Goal: Book appointment/travel/reservation

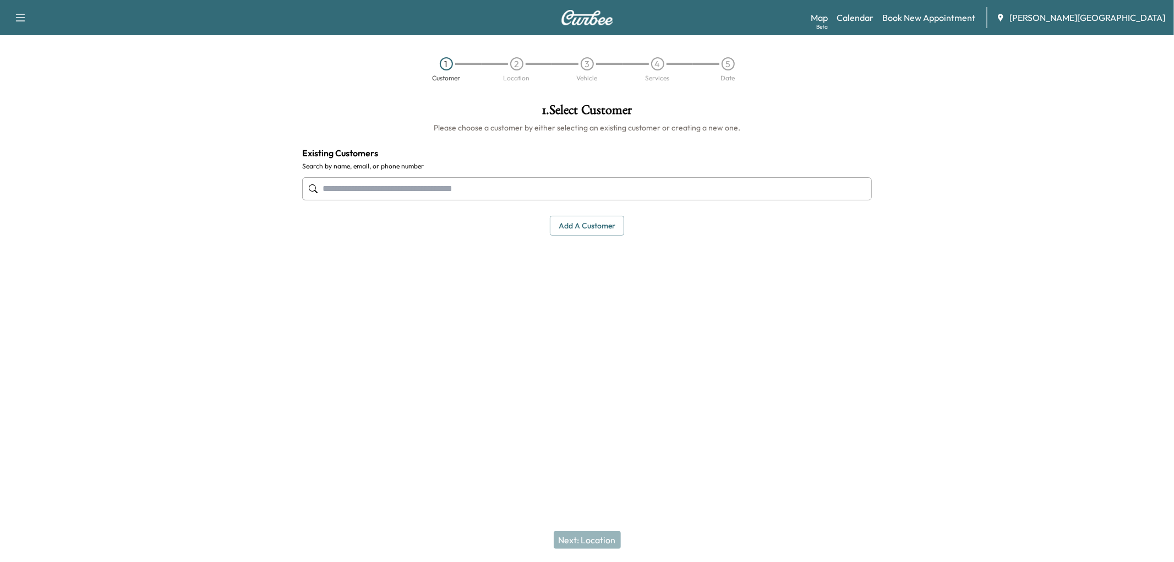
click at [567, 236] on button "Add a customer" at bounding box center [587, 226] width 74 height 20
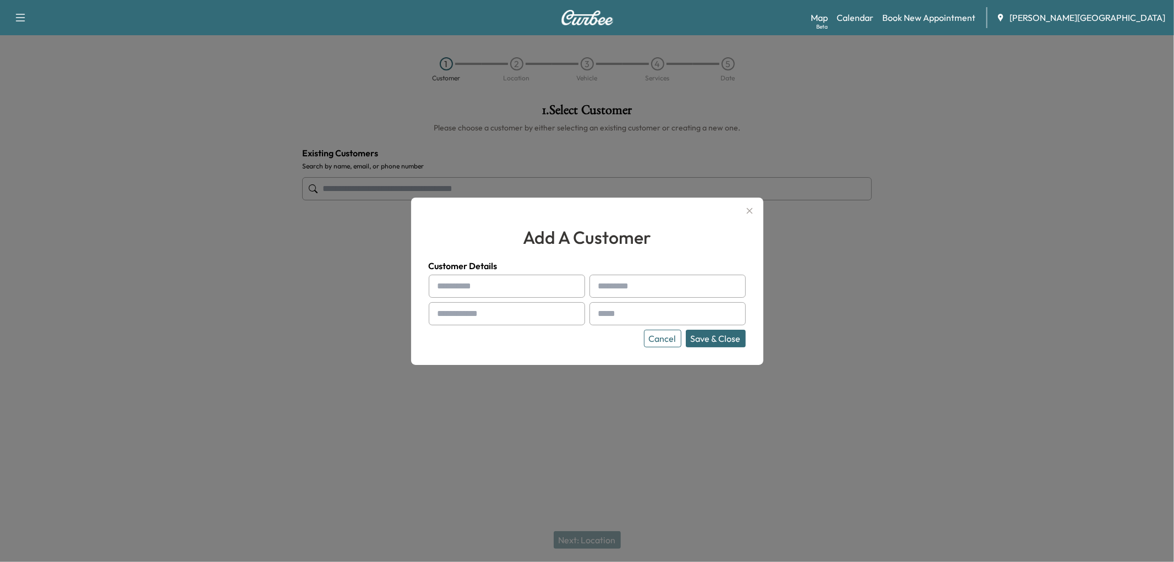
drag, startPoint x: 458, startPoint y: 287, endPoint x: 100, endPoint y: 309, distance: 358.9
click at [401, 282] on div "add a customer Customer Details Cancel Save & Close" at bounding box center [587, 281] width 1174 height 562
click at [463, 284] on input "text" at bounding box center [507, 286] width 156 height 23
type input "*******"
type input "****"
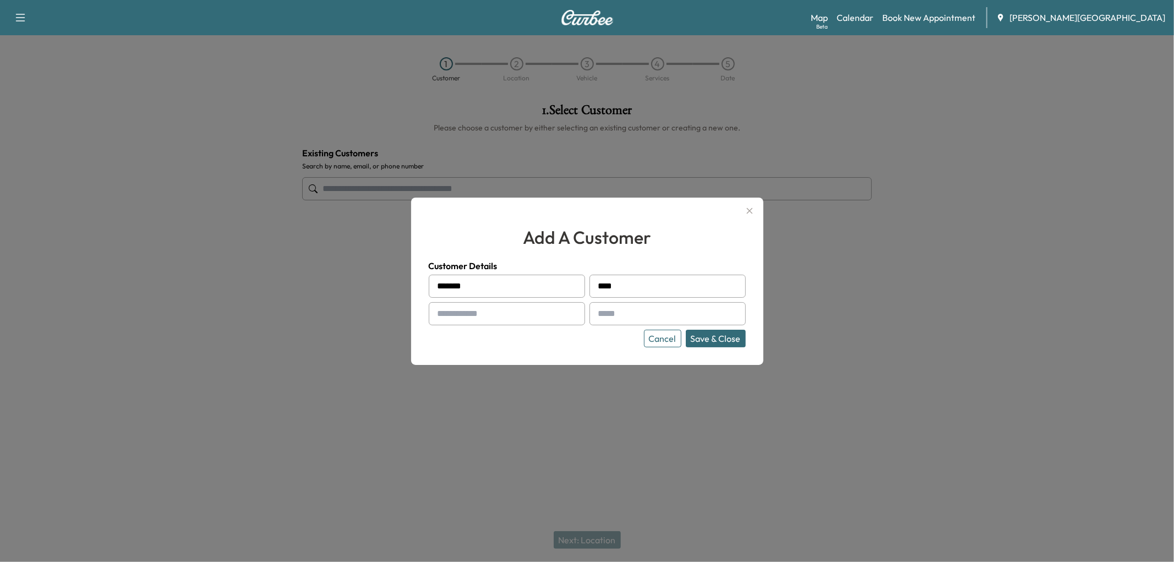
click at [477, 313] on input "text" at bounding box center [507, 313] width 156 height 23
type input "**********"
click at [666, 317] on input "text" at bounding box center [667, 313] width 156 height 23
type input "**********"
click at [592, 360] on div "**********" at bounding box center [587, 281] width 352 height 167
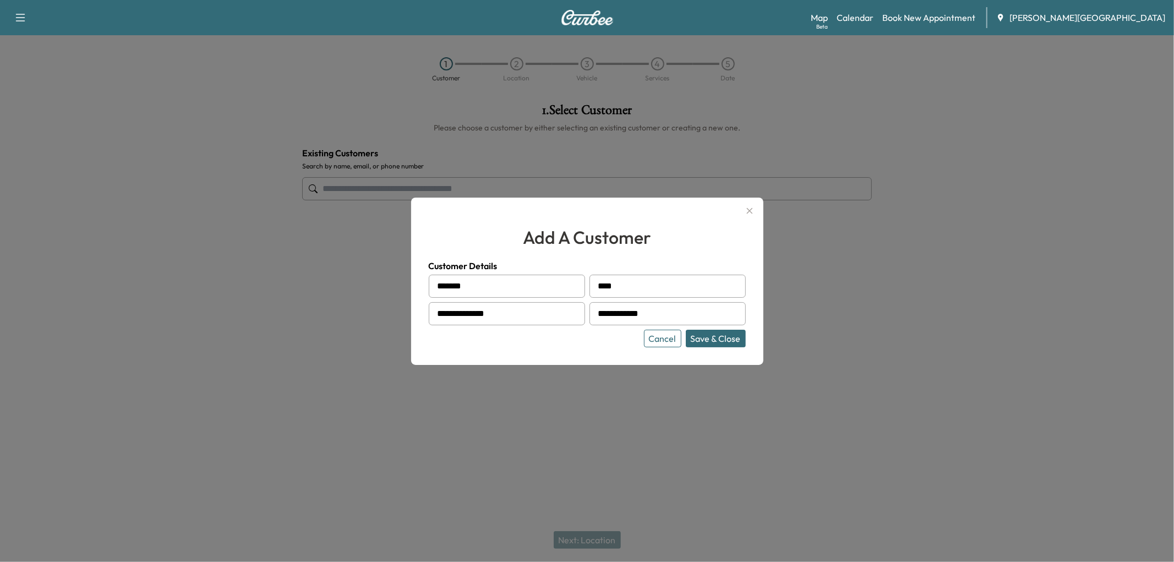
click at [716, 342] on button "Save & Close" at bounding box center [716, 339] width 60 height 18
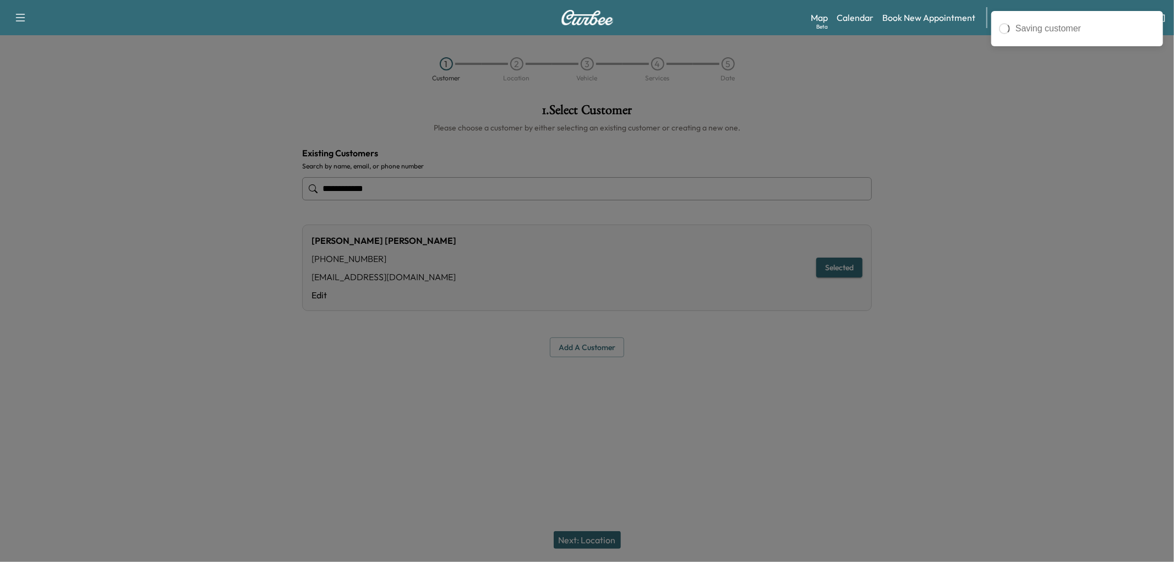
type input "**********"
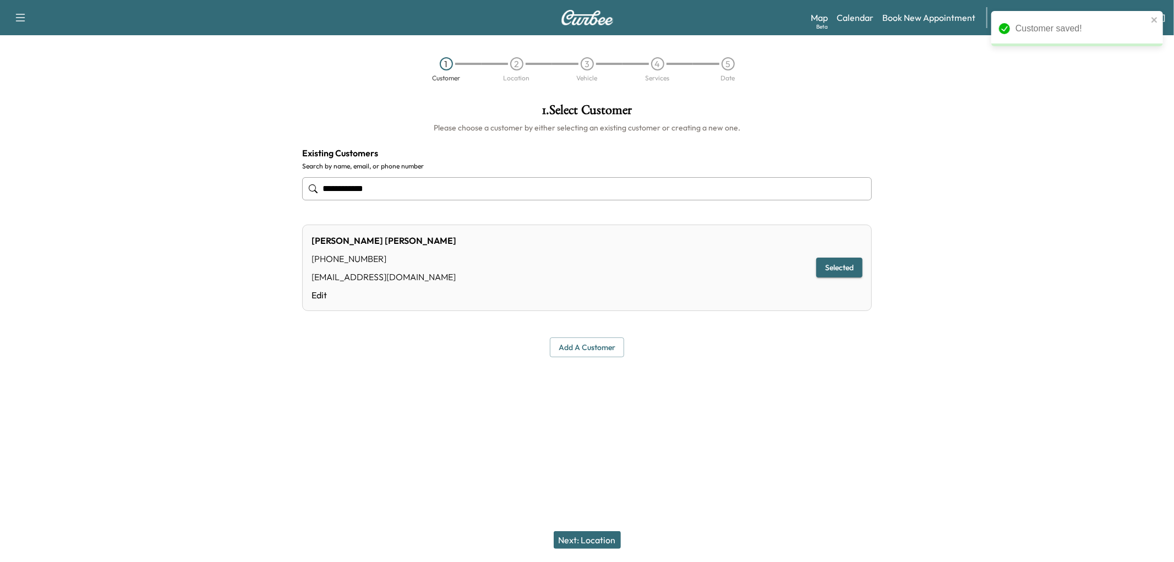
click at [597, 549] on div "Next: Location" at bounding box center [587, 540] width 1174 height 44
click at [597, 541] on button "Next: Location" at bounding box center [587, 540] width 67 height 18
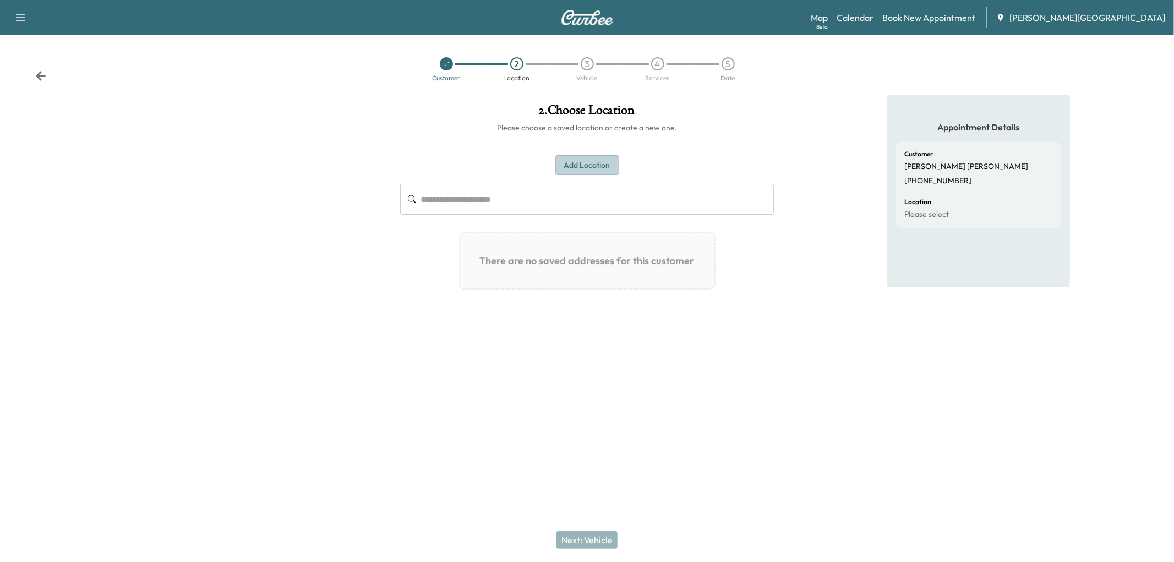
click at [606, 176] on button "Add Location" at bounding box center [587, 165] width 64 height 20
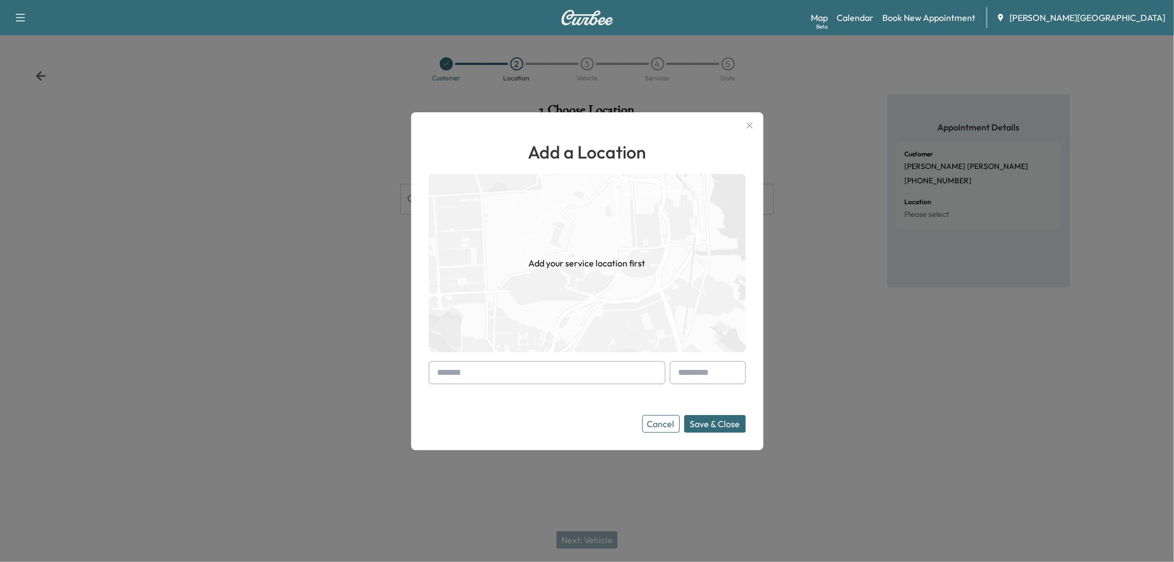
paste input "**********"
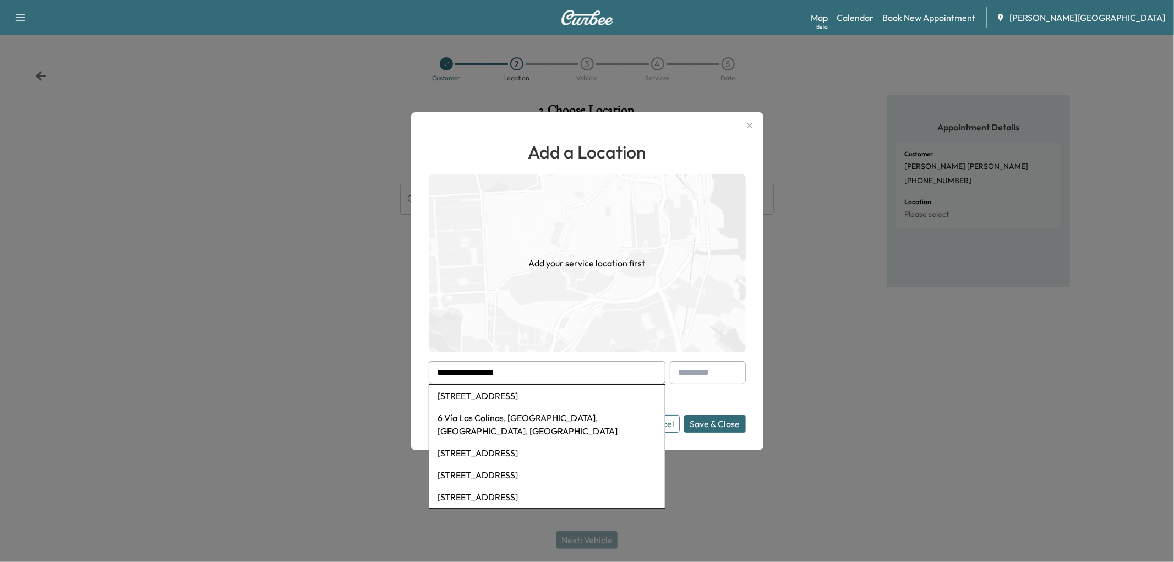
click at [524, 396] on li "[STREET_ADDRESS]" at bounding box center [547, 396] width 236 height 22
type input "**********"
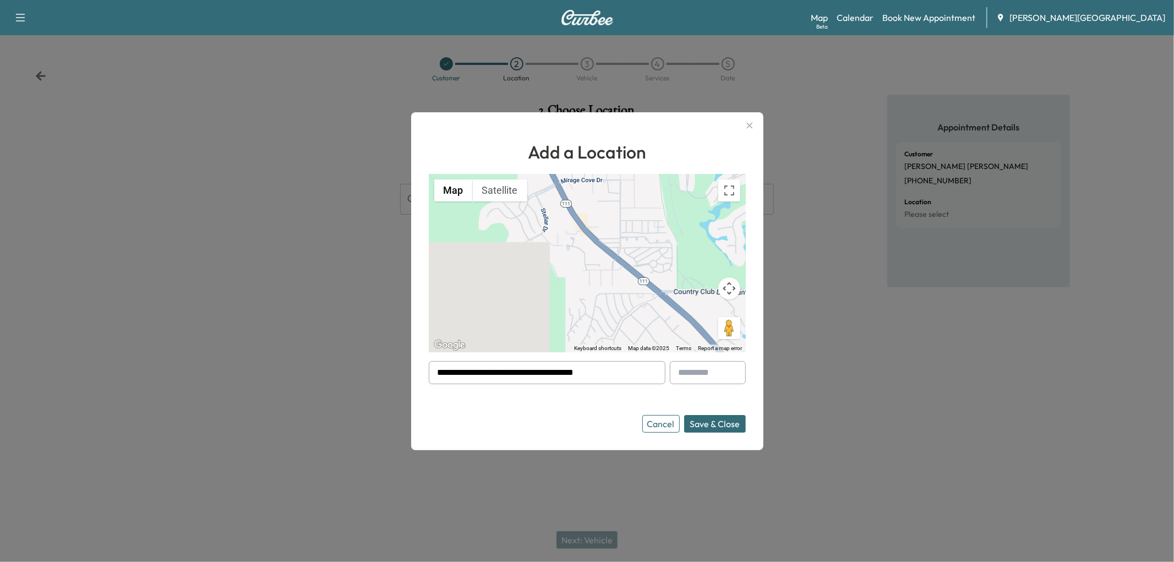
click at [716, 432] on button "Save & Close" at bounding box center [715, 424] width 62 height 18
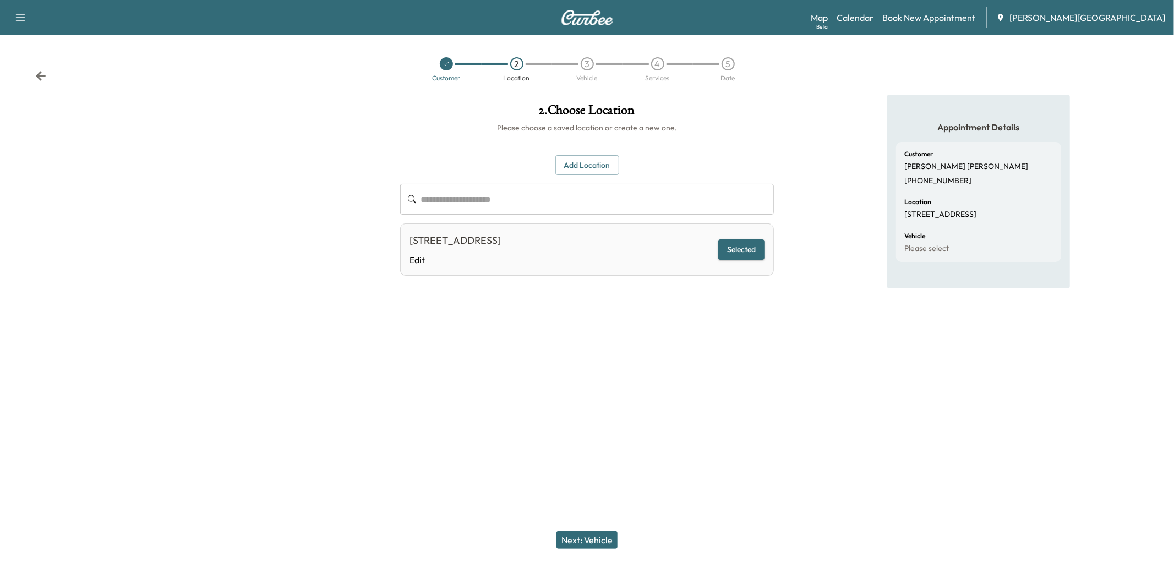
click at [581, 541] on button "Next: Vehicle" at bounding box center [586, 540] width 61 height 18
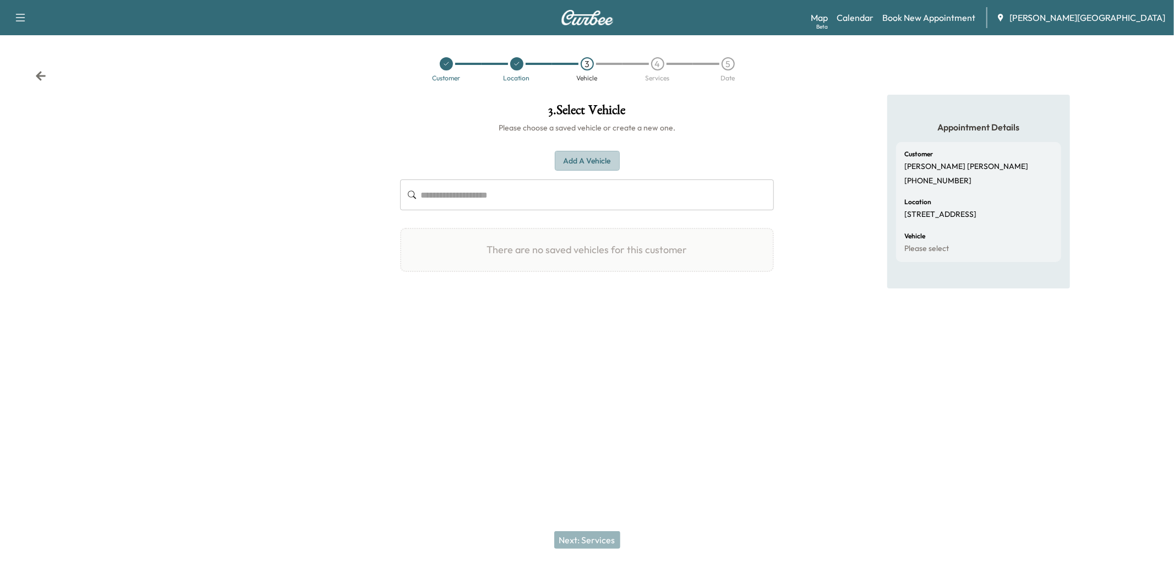
click at [603, 171] on button "Add a Vehicle" at bounding box center [587, 161] width 65 height 20
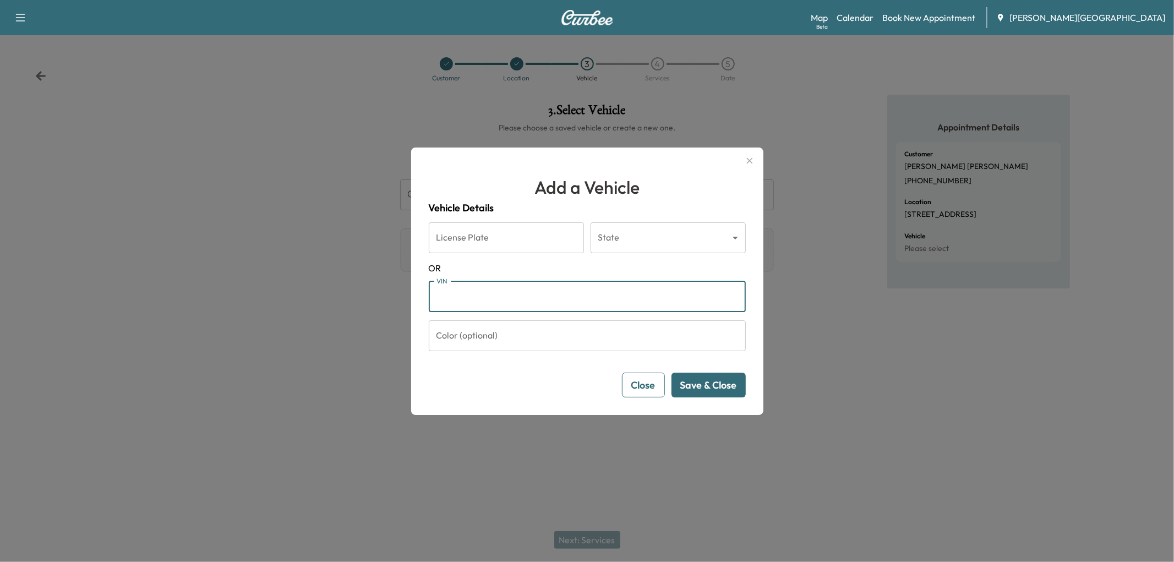
paste input "**********"
type input "**********"
click at [710, 397] on button "Save & Close" at bounding box center [708, 385] width 74 height 25
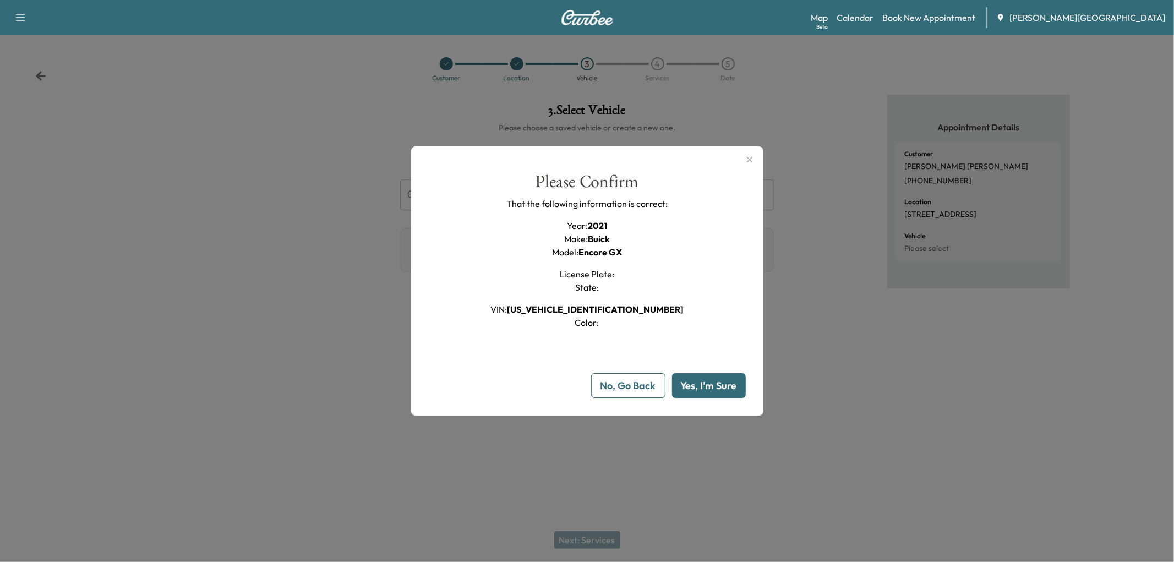
click at [693, 398] on button "Yes, I'm Sure" at bounding box center [709, 385] width 74 height 25
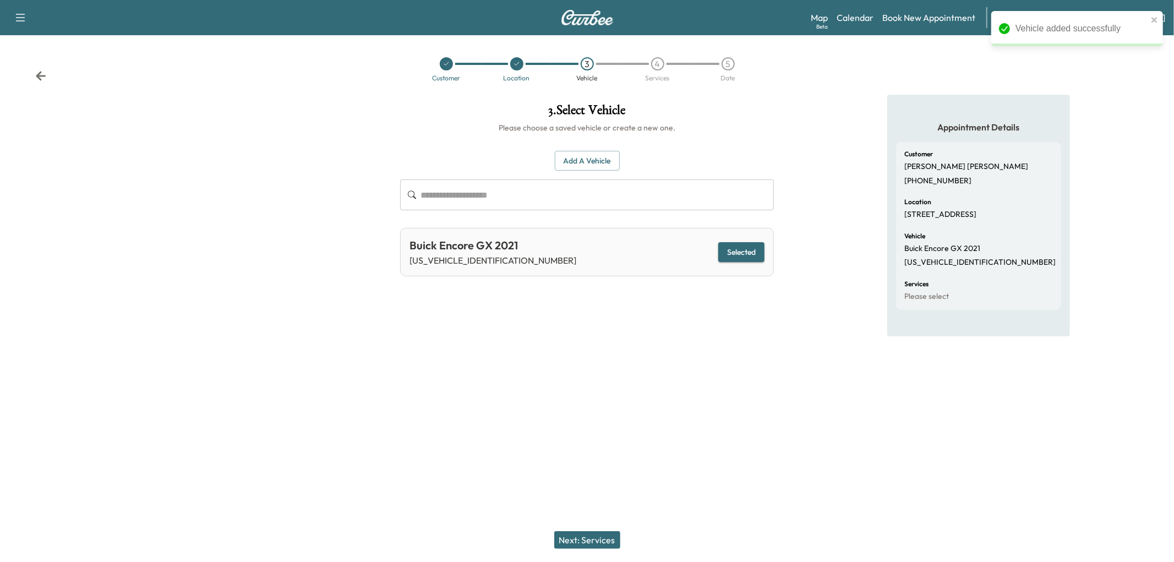
click at [612, 535] on button "Next: Services" at bounding box center [587, 540] width 66 height 18
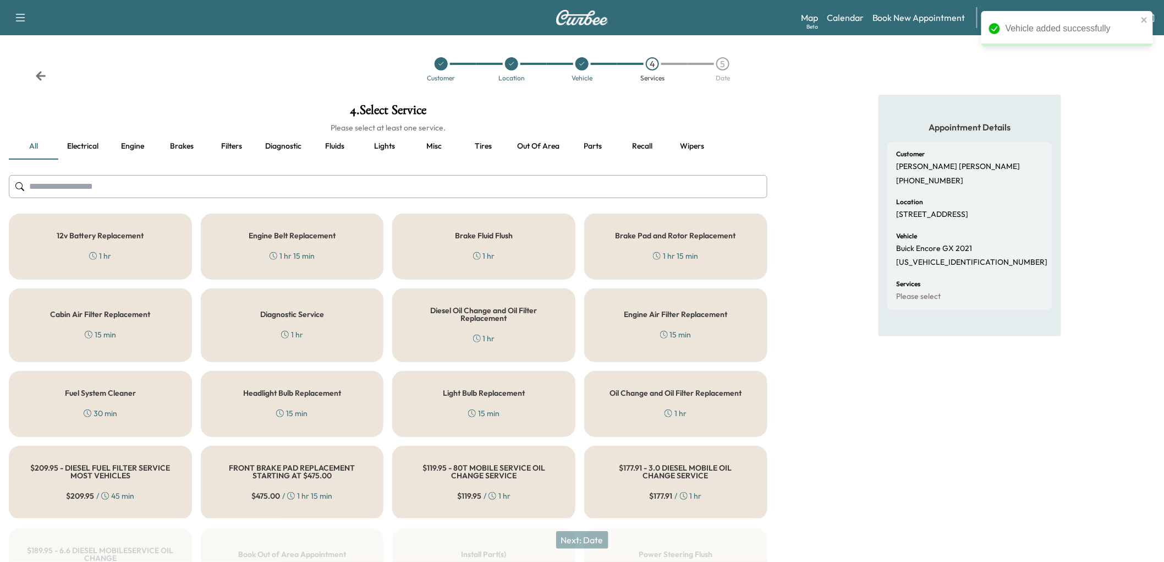
drag, startPoint x: 131, startPoint y: 303, endPoint x: 259, endPoint y: 456, distance: 199.6
click at [132, 280] on div "12v Battery Replacement 1 hr" at bounding box center [100, 247] width 183 height 66
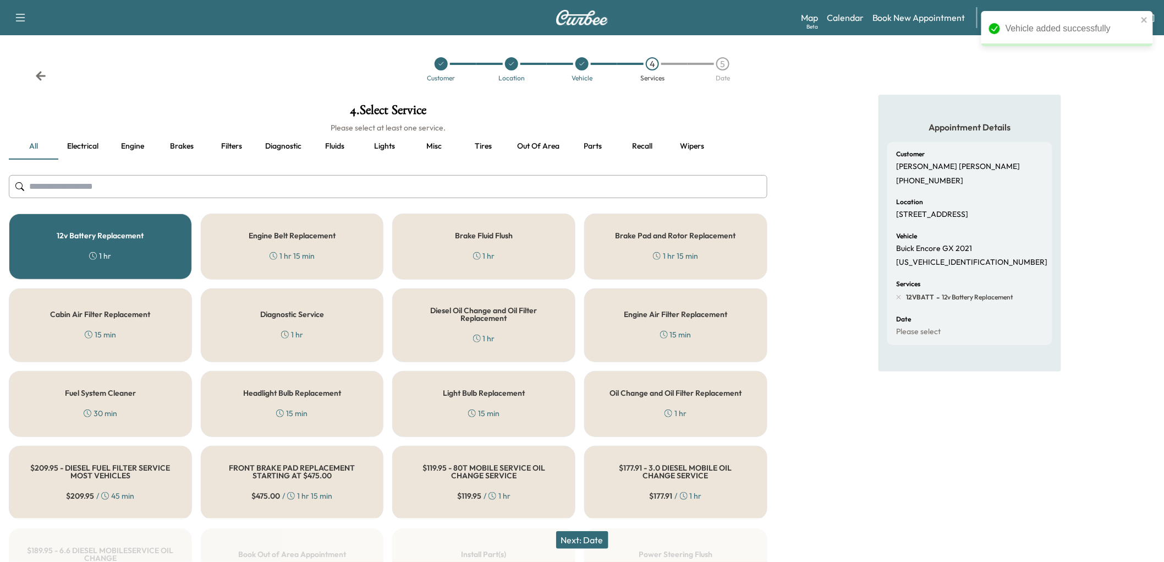
click at [588, 532] on button "Next: Date" at bounding box center [582, 540] width 52 height 18
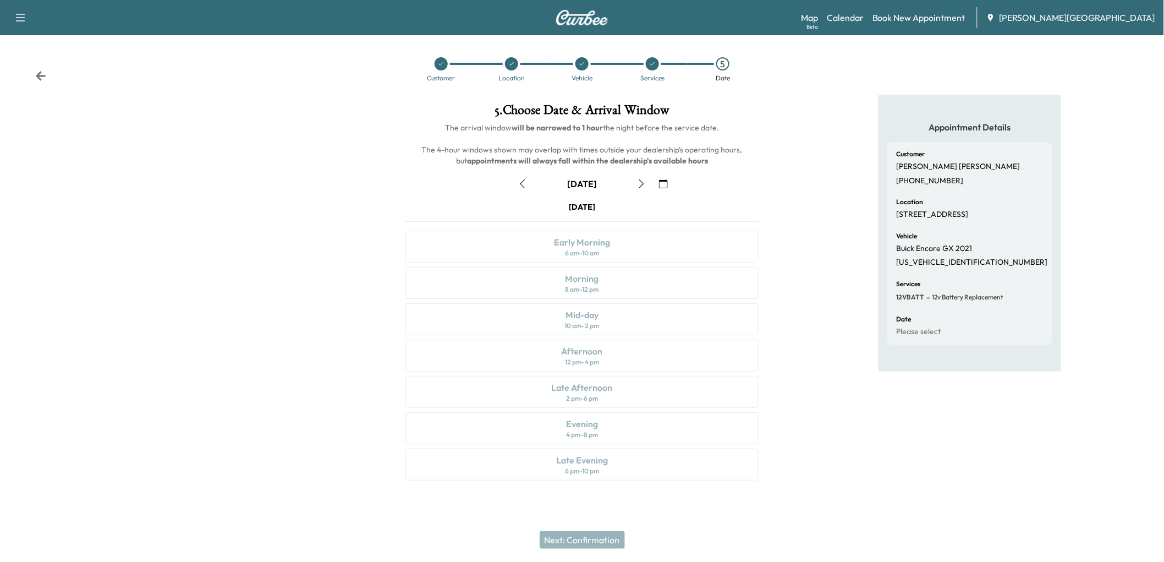
click at [527, 188] on icon "button" at bounding box center [522, 183] width 9 height 9
click at [640, 188] on icon "button" at bounding box center [641, 183] width 9 height 9
click at [527, 188] on icon "button" at bounding box center [522, 183] width 9 height 9
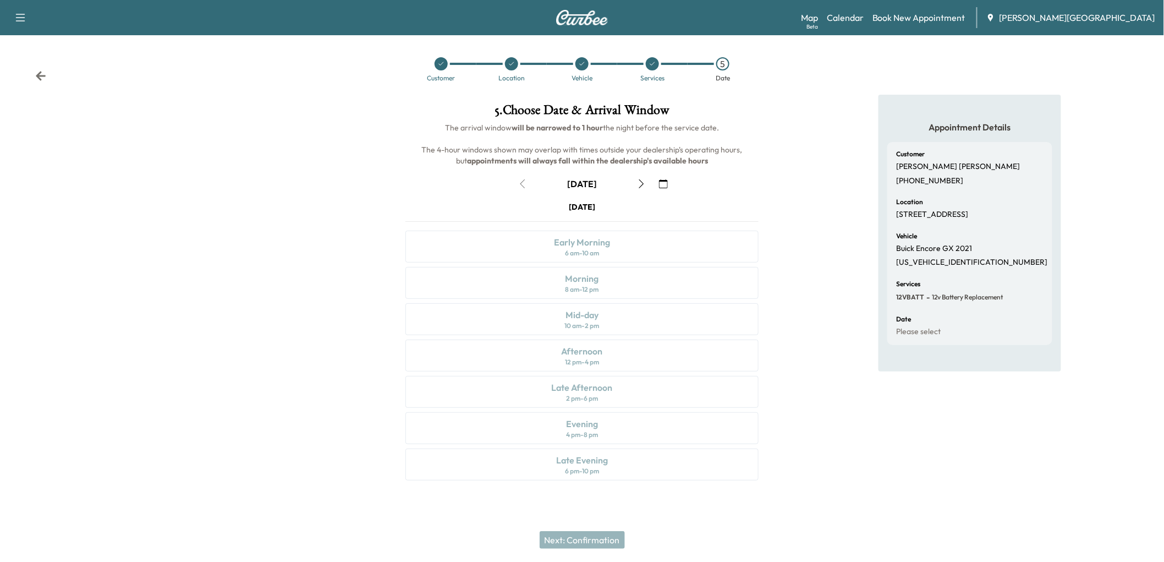
click at [1085, 24] on span "[PERSON_NAME][GEOGRAPHIC_DATA]" at bounding box center [1078, 17] width 156 height 13
click at [46, 80] on icon at bounding box center [41, 75] width 10 height 9
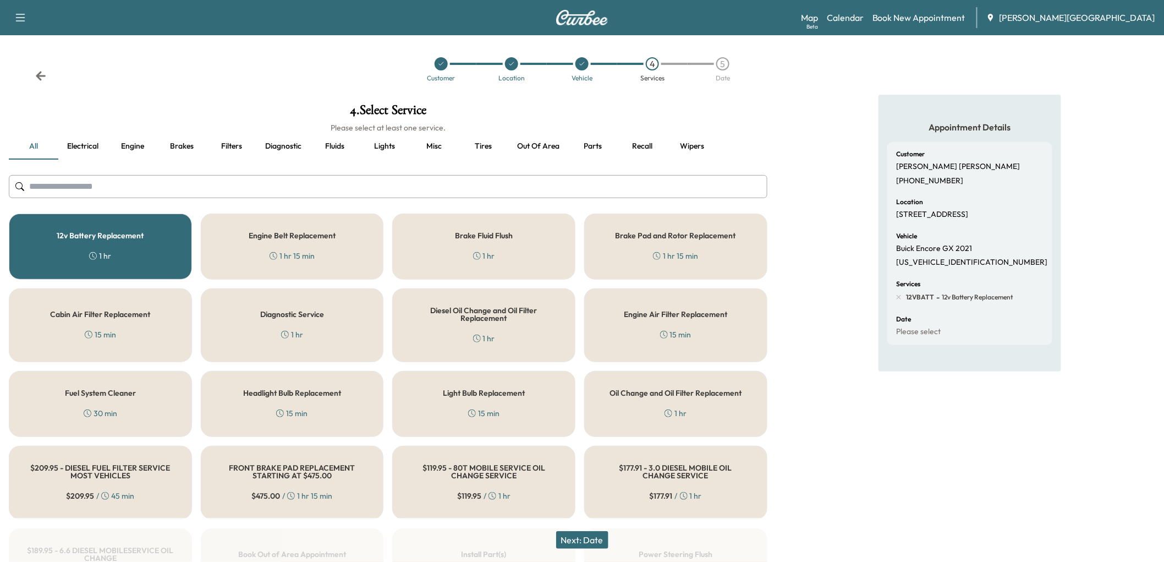
click at [574, 531] on button "Next: Date" at bounding box center [582, 540] width 52 height 18
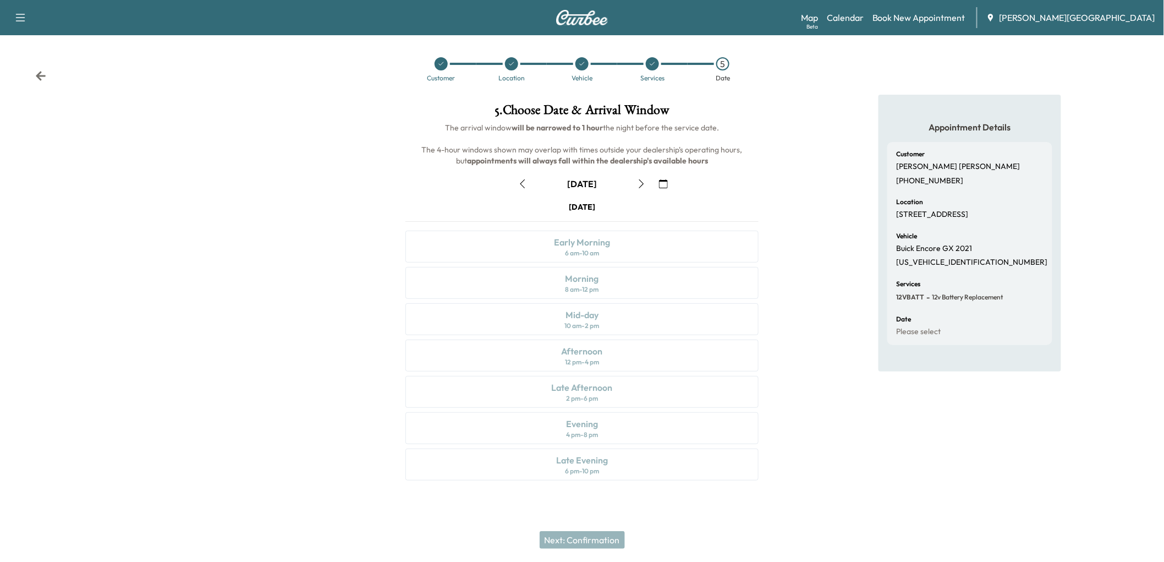
click at [527, 188] on icon "button" at bounding box center [522, 183] width 9 height 9
click at [650, 67] on icon at bounding box center [652, 64] width 7 height 7
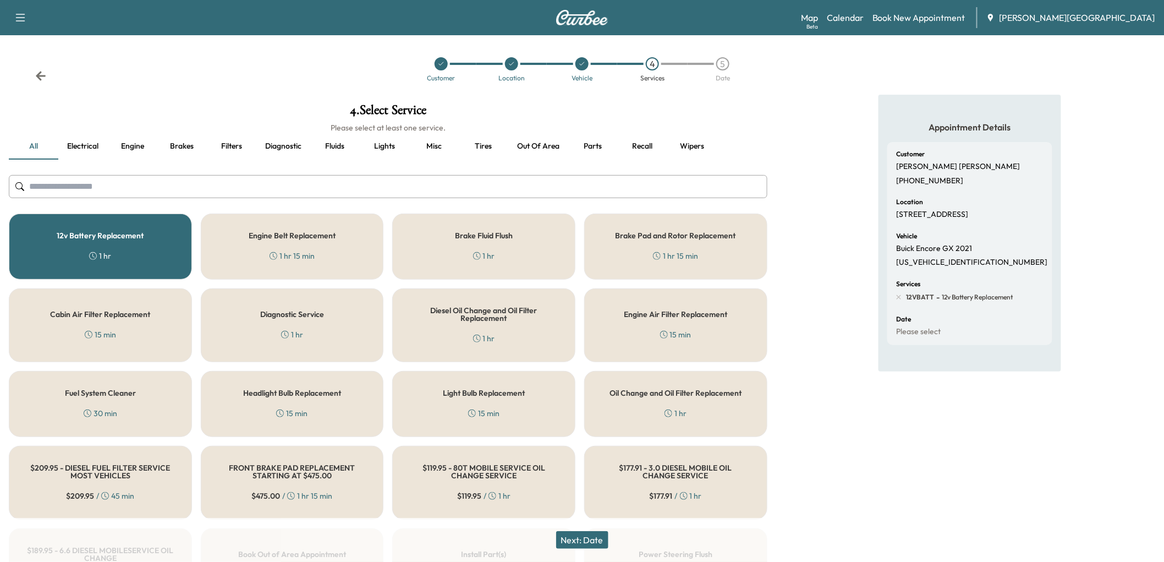
click at [584, 67] on icon at bounding box center [582, 64] width 7 height 7
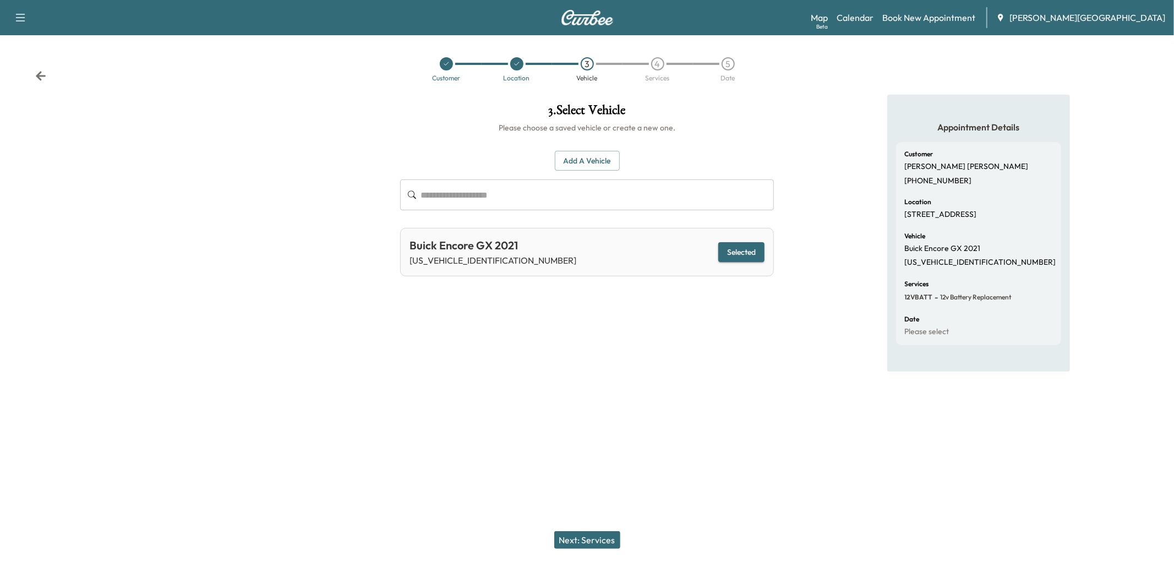
click at [600, 536] on button "Next: Services" at bounding box center [587, 540] width 66 height 18
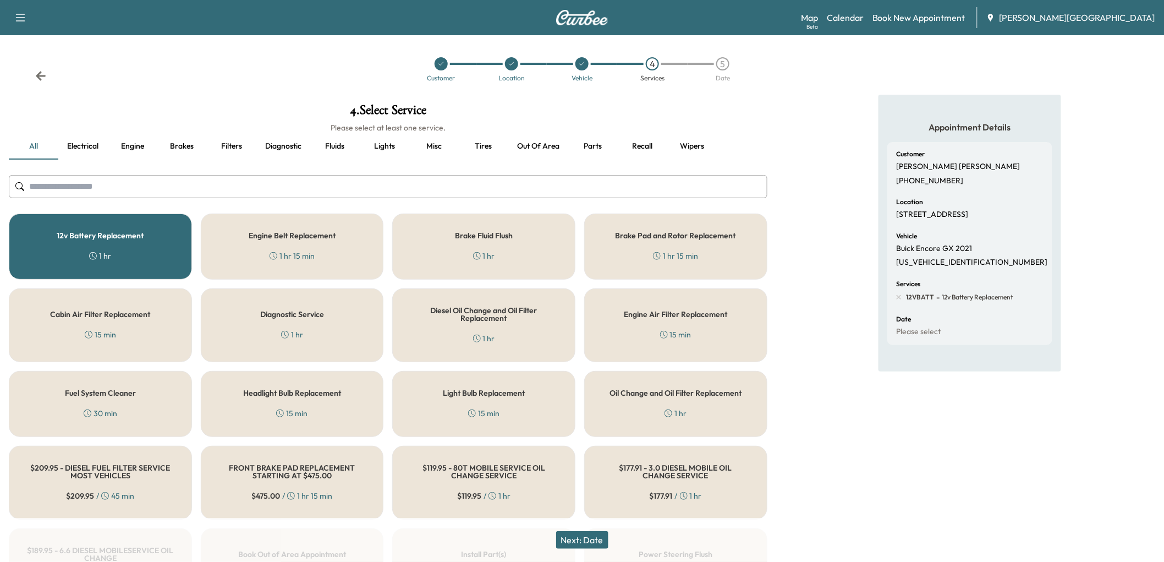
click at [606, 534] on button "Next: Date" at bounding box center [582, 540] width 52 height 18
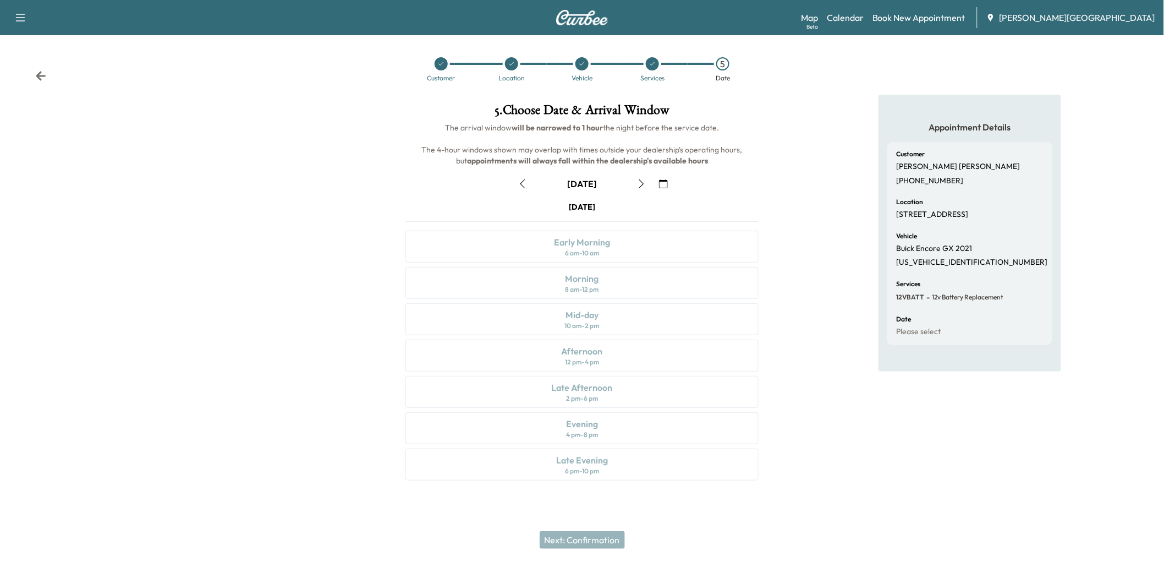
click at [525, 193] on button "button" at bounding box center [522, 184] width 19 height 18
click at [609, 431] on div "Evening 4 pm - 8 pm" at bounding box center [582, 428] width 353 height 32
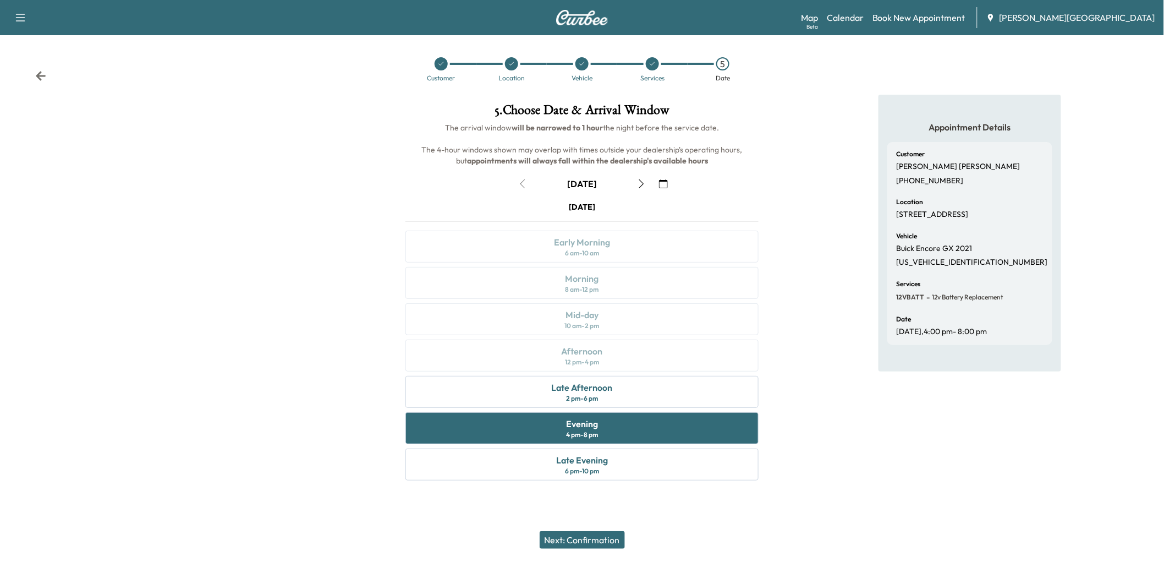
click at [602, 538] on button "Next: Confirmation" at bounding box center [582, 540] width 85 height 18
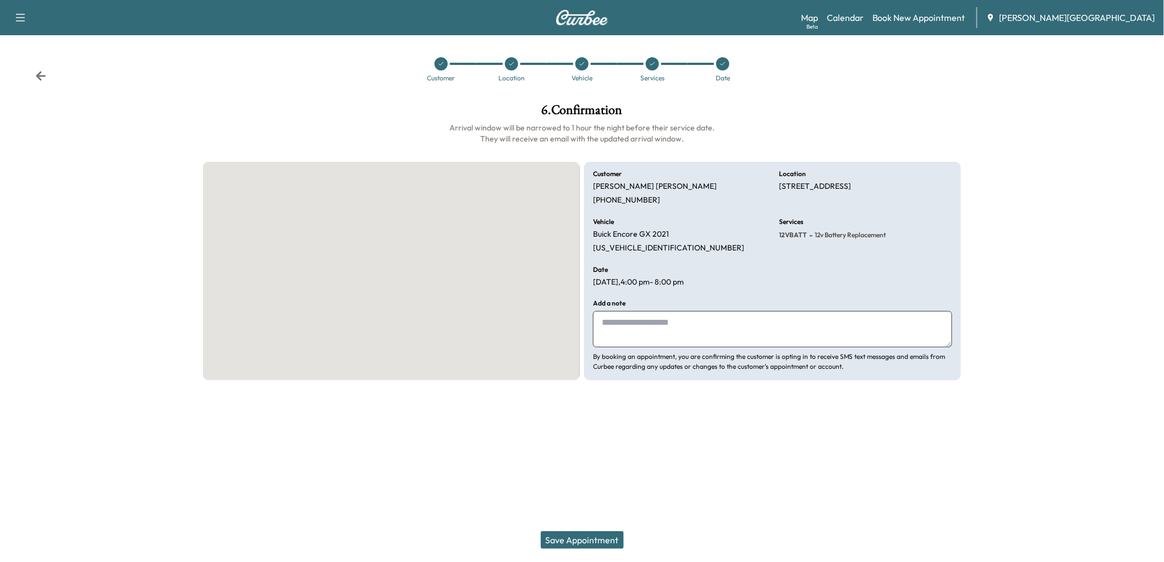
scroll to position [0, 0]
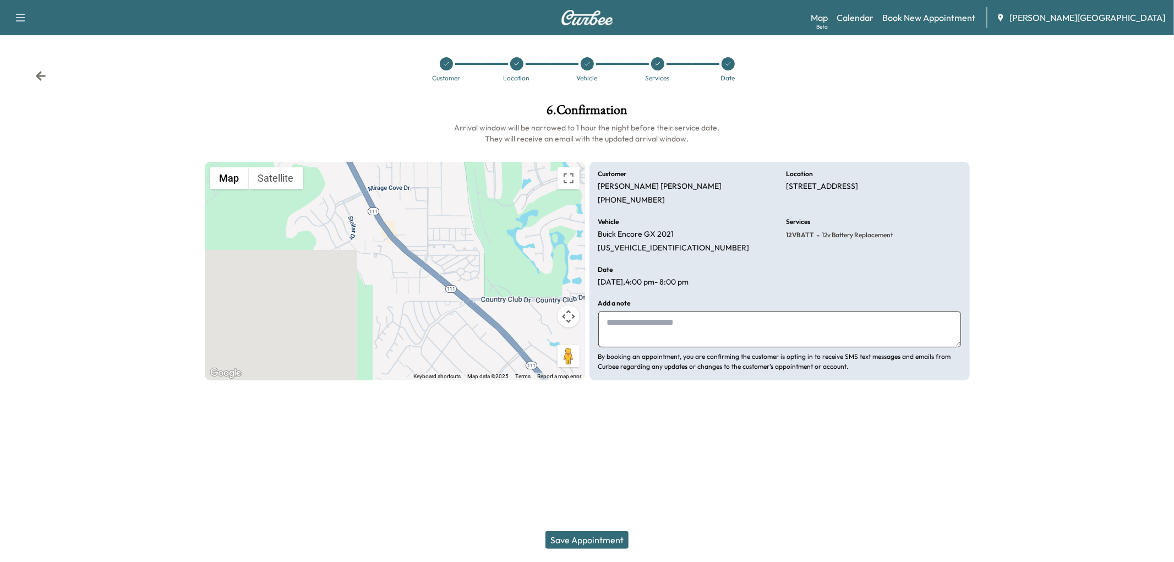
click at [622, 347] on textarea at bounding box center [779, 329] width 363 height 36
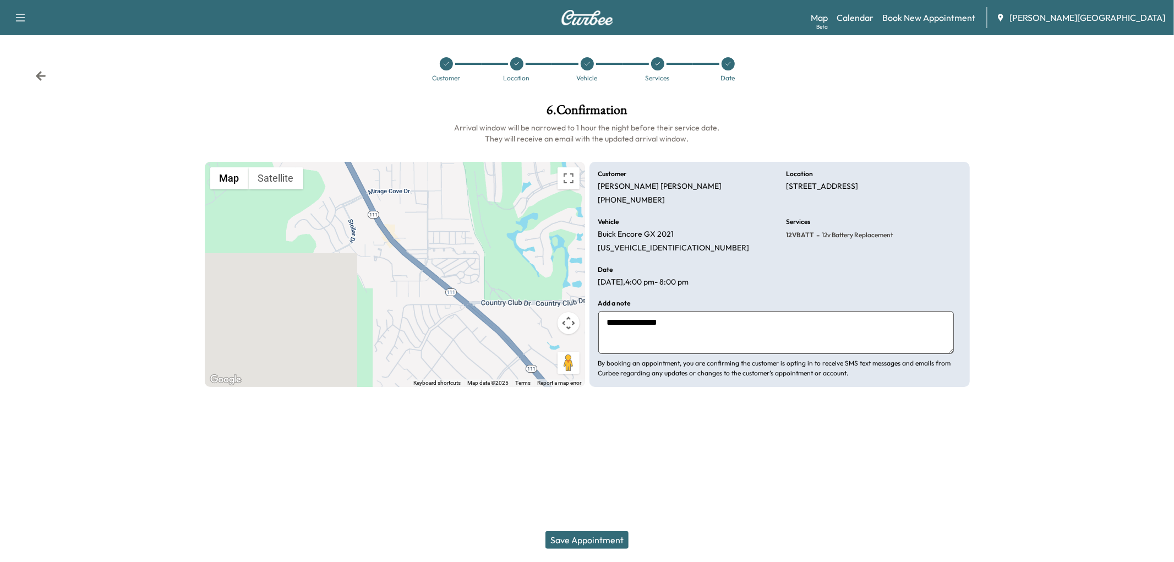
type textarea "**********"
click at [603, 531] on button "Save Appointment" at bounding box center [586, 540] width 83 height 18
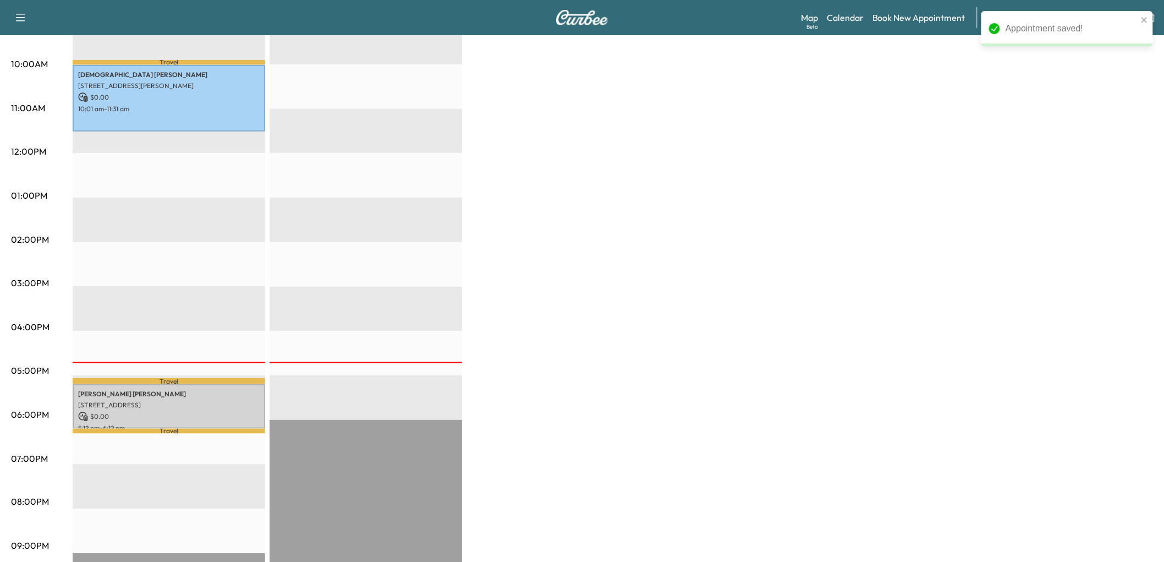
scroll to position [449, 0]
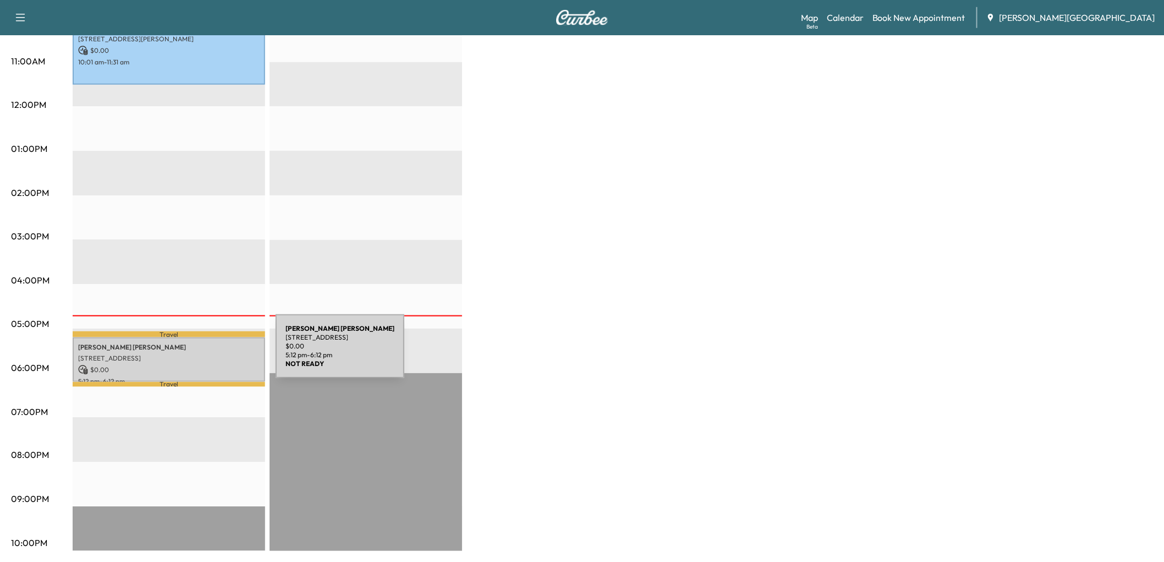
click at [196, 354] on p "[STREET_ADDRESS]" at bounding box center [169, 358] width 182 height 9
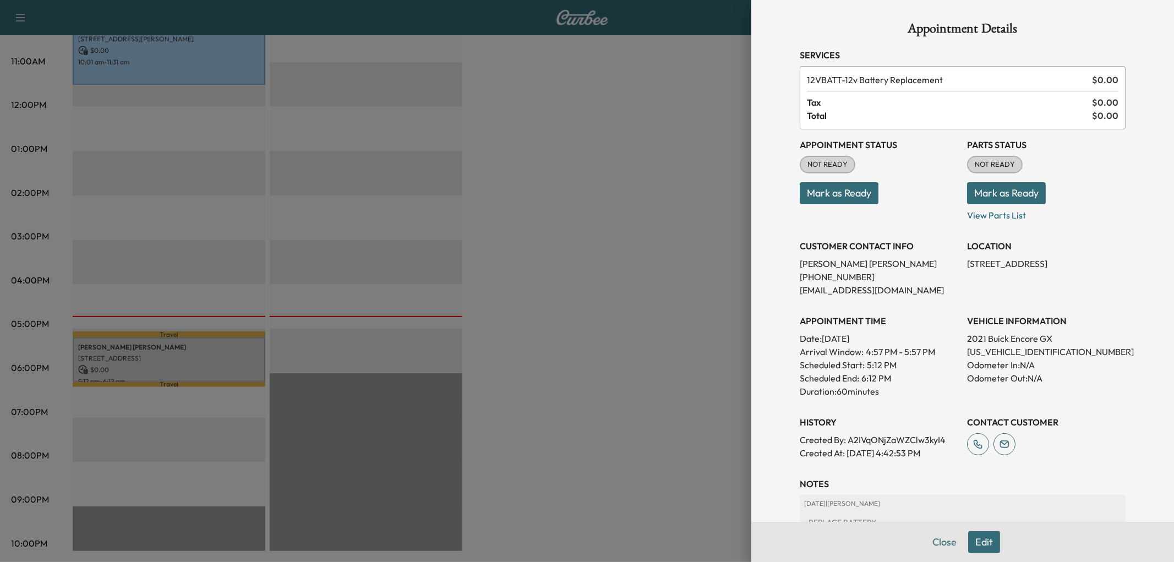
click at [836, 204] on button "Mark as Ready" at bounding box center [839, 193] width 79 height 22
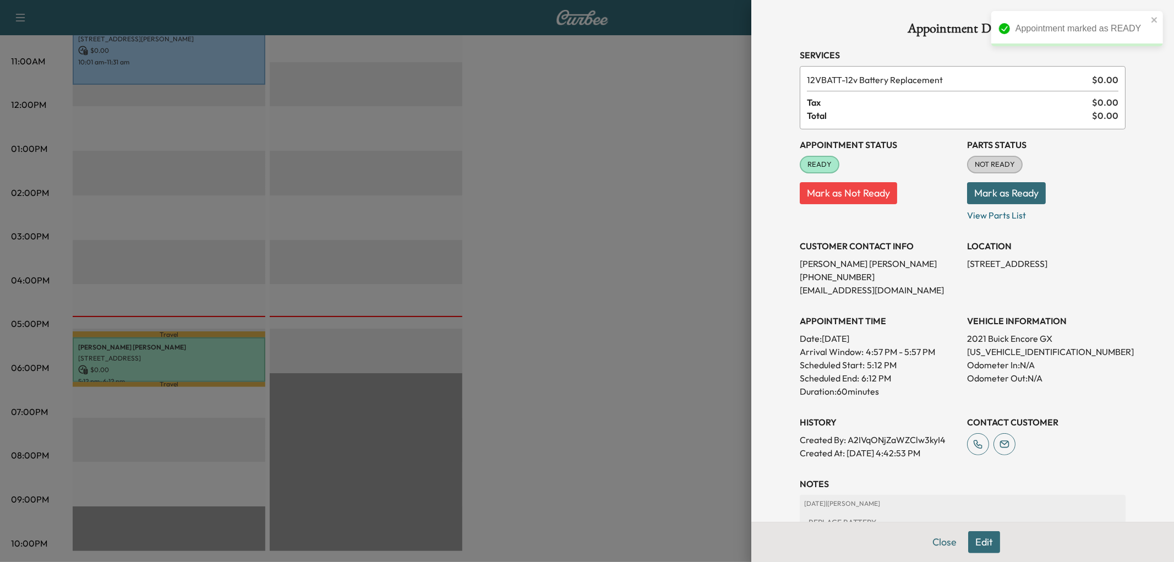
click at [608, 418] on div at bounding box center [587, 281] width 1174 height 562
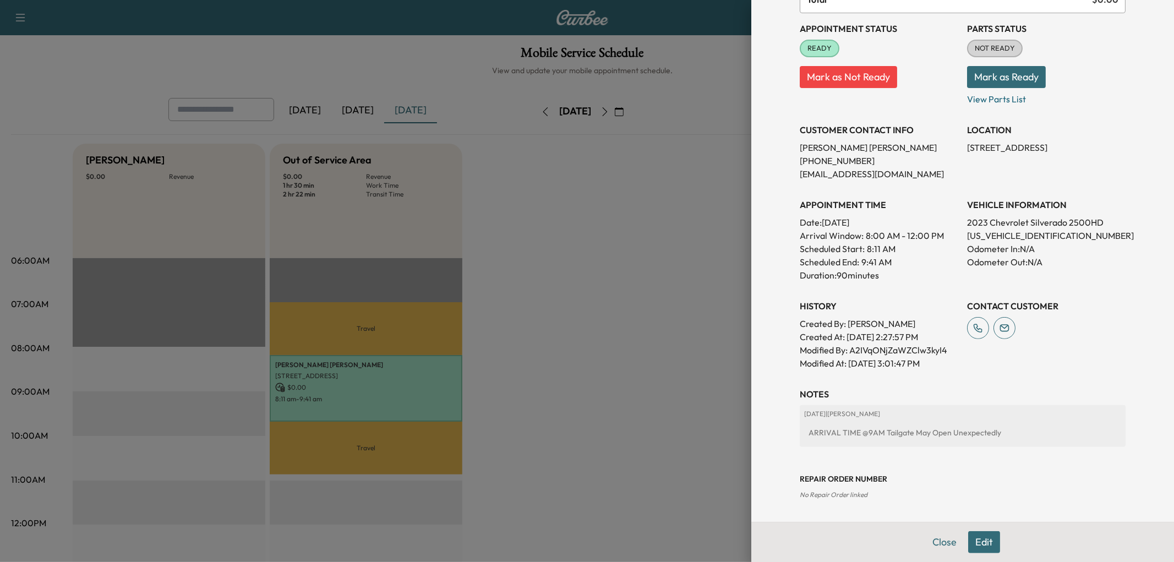
scroll to position [180, 0]
click at [647, 311] on div at bounding box center [587, 281] width 1174 height 562
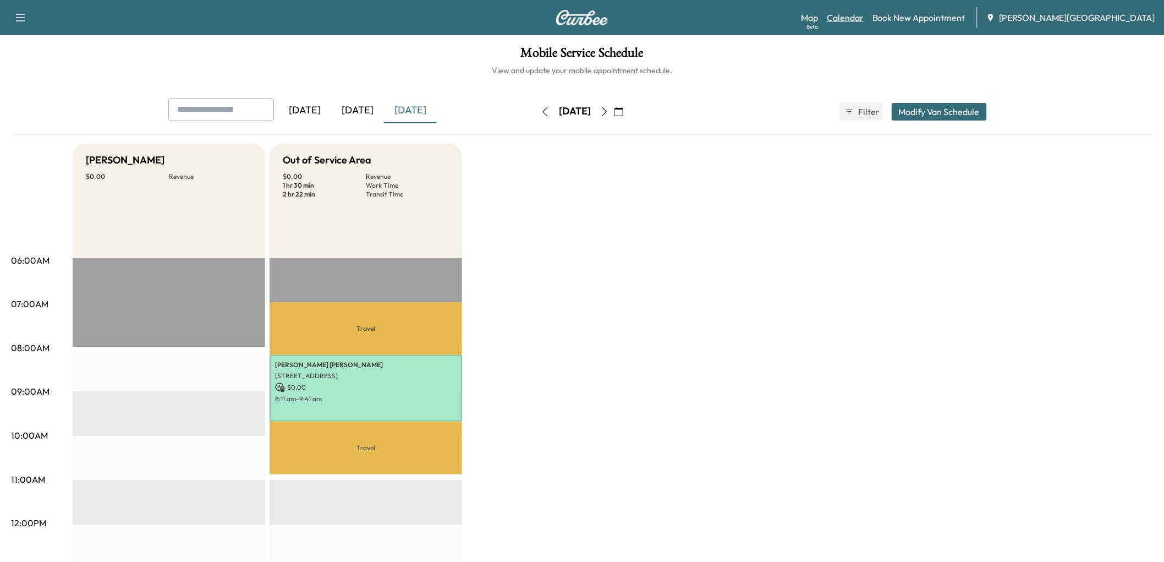
click at [861, 22] on link "Calendar" at bounding box center [845, 17] width 37 height 13
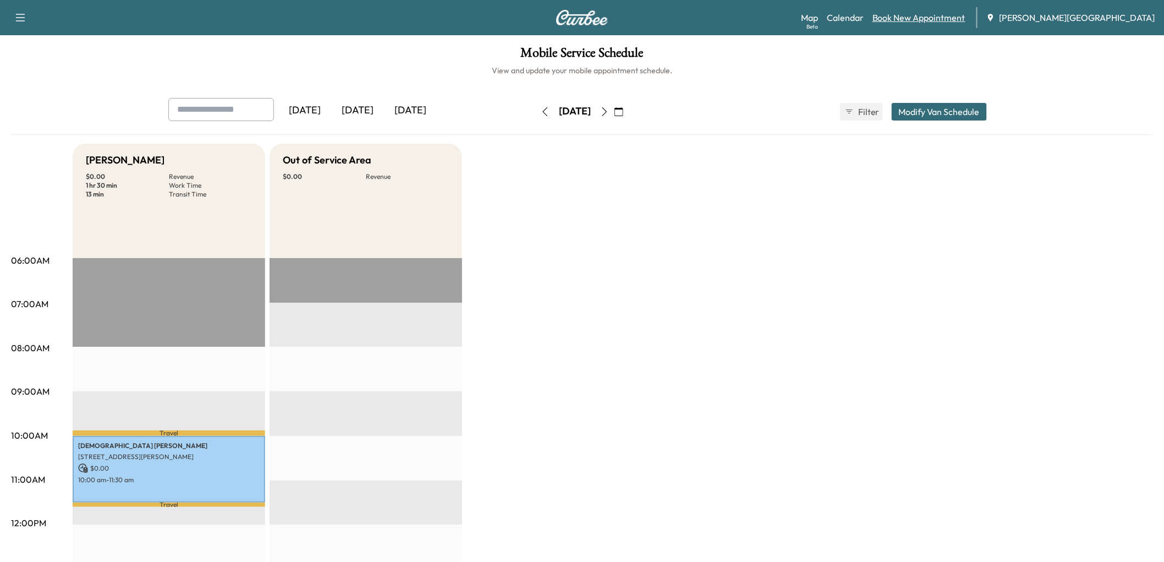
click at [917, 22] on link "Book New Appointment" at bounding box center [919, 17] width 93 height 13
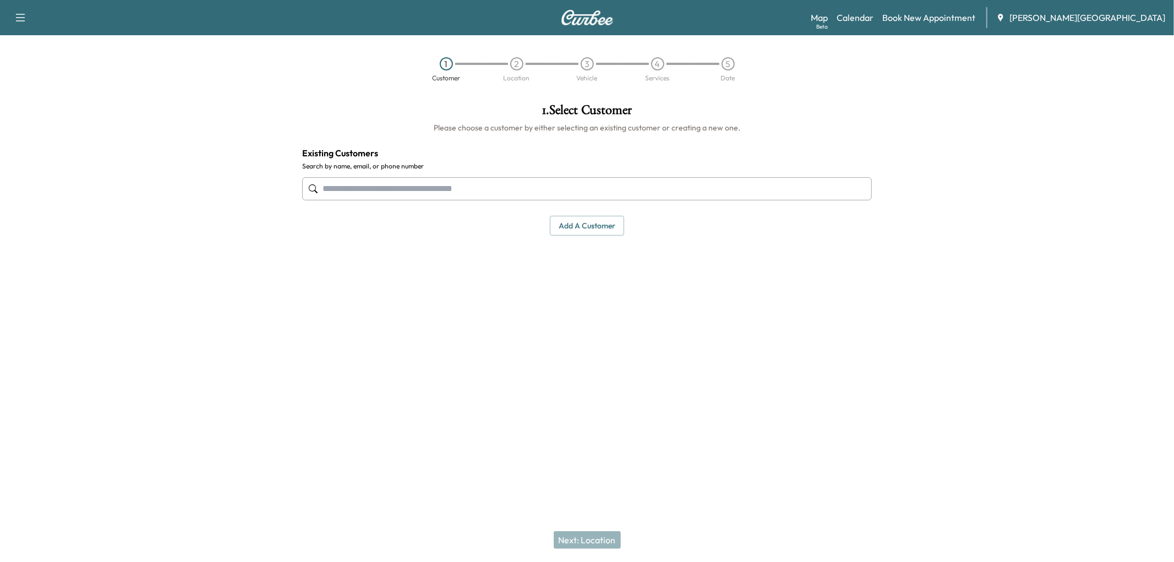
drag, startPoint x: 1108, startPoint y: 12, endPoint x: 1104, endPoint y: 18, distance: 7.9
click at [1107, 15] on div "Map Beta Calendar Book New Appointment Jessup Auto Plaza" at bounding box center [988, 17] width 354 height 21
click at [1103, 20] on span "[PERSON_NAME][GEOGRAPHIC_DATA]" at bounding box center [1087, 17] width 156 height 13
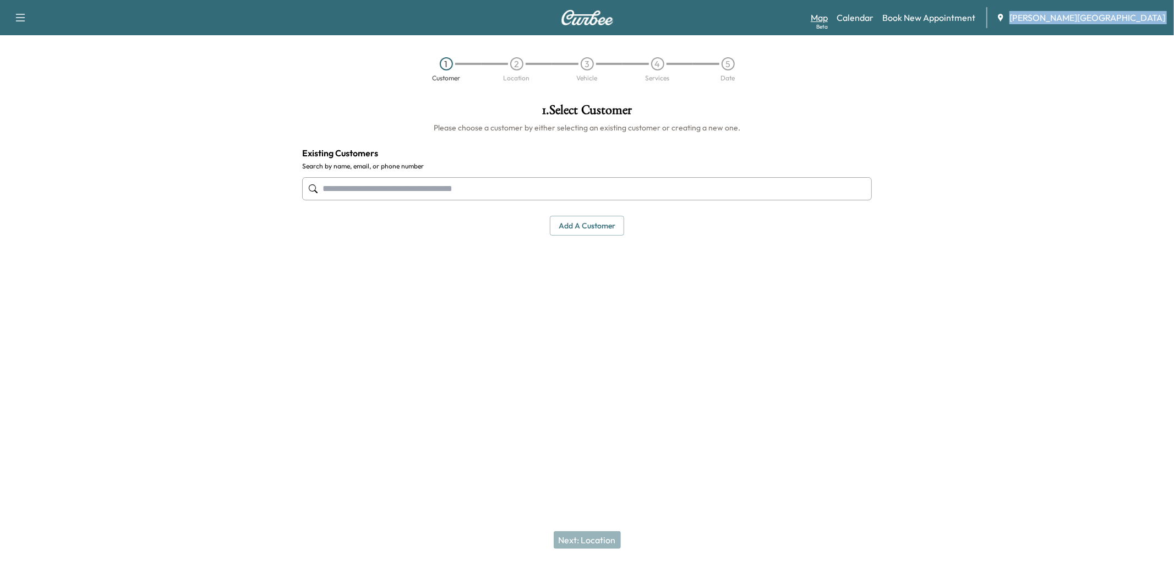
click at [828, 24] on link "Map Beta" at bounding box center [819, 17] width 17 height 13
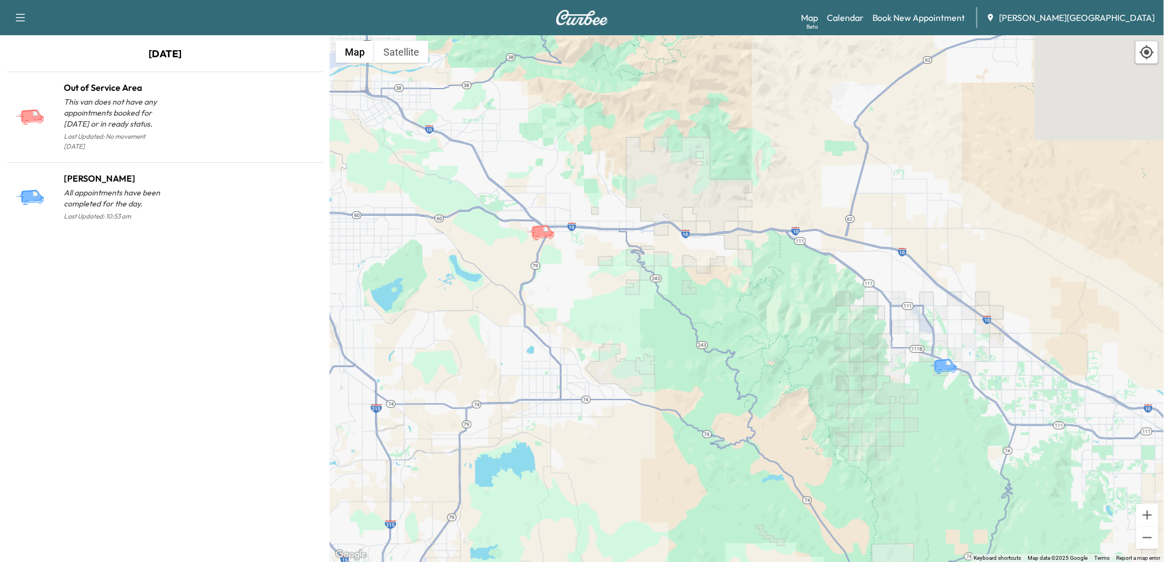
click at [871, 28] on div "Map Beta Calendar Book New Appointment Jessup Auto Plaza" at bounding box center [978, 17] width 354 height 21
click at [864, 24] on link "Calendar" at bounding box center [845, 17] width 37 height 13
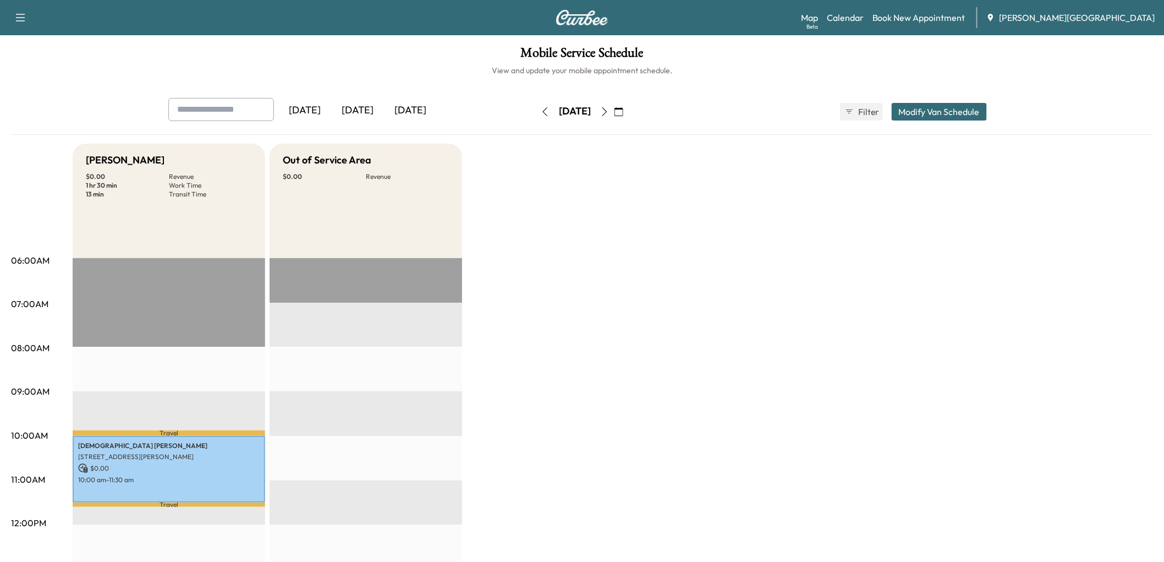
click at [904, 121] on button "Modify Van Schedule" at bounding box center [939, 112] width 95 height 18
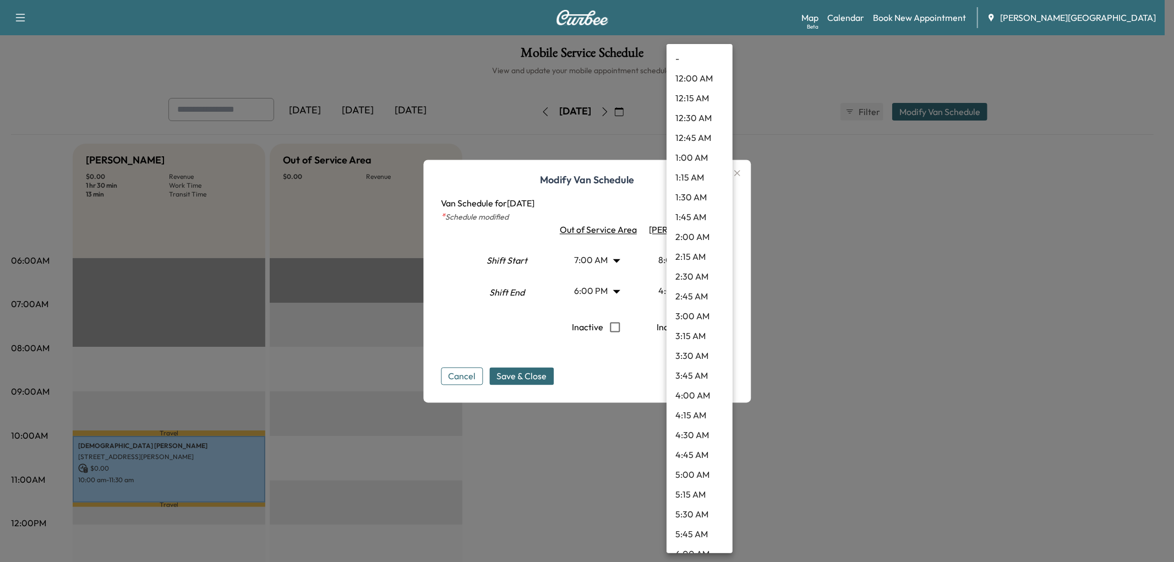
click at [723, 300] on body "Support Log Out Map Beta Calendar Book New Appointment Jessup Auto Plaza Mobile…" at bounding box center [587, 281] width 1174 height 562
click at [686, 251] on li "6:00 PM" at bounding box center [699, 242] width 66 height 20
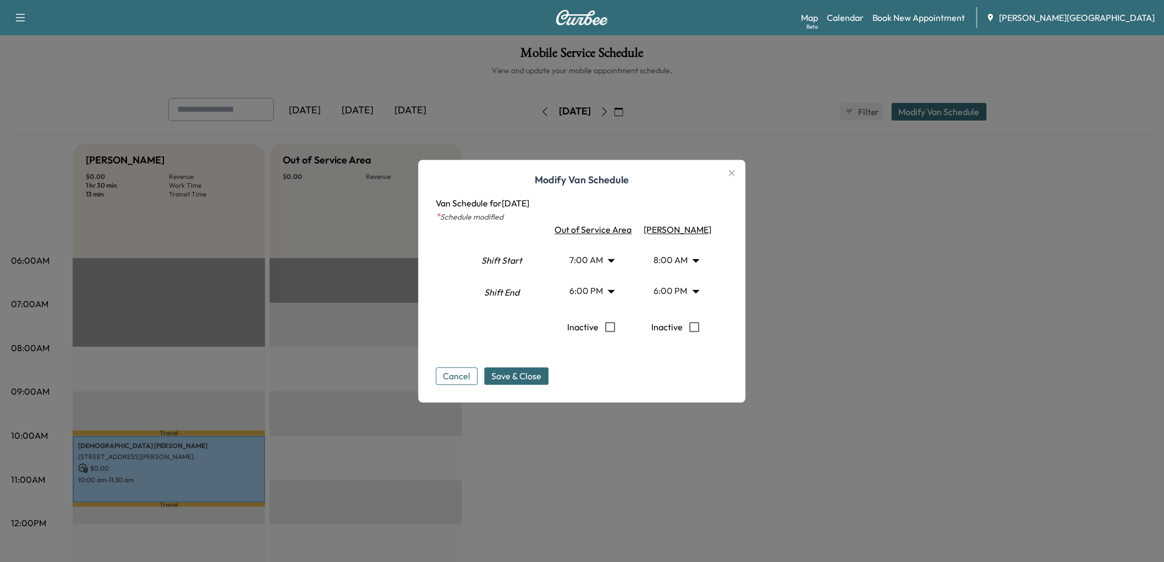
drag, startPoint x: 493, startPoint y: 392, endPoint x: 658, endPoint y: 419, distance: 167.3
click at [493, 382] on span "Save & Close" at bounding box center [517, 375] width 50 height 13
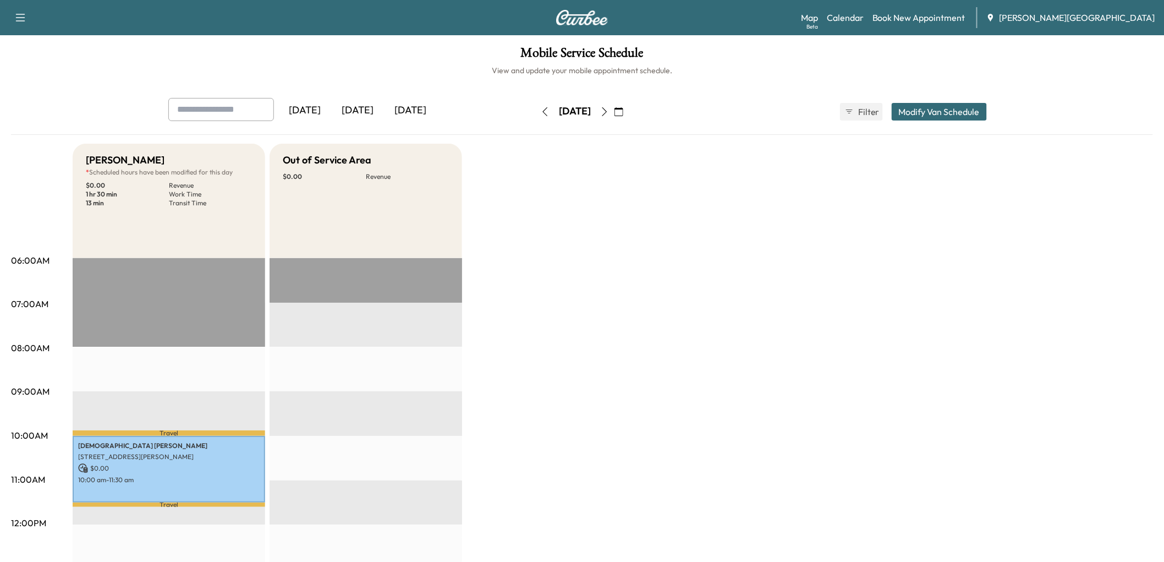
click at [899, 121] on button "Modify Van Schedule" at bounding box center [939, 112] width 95 height 18
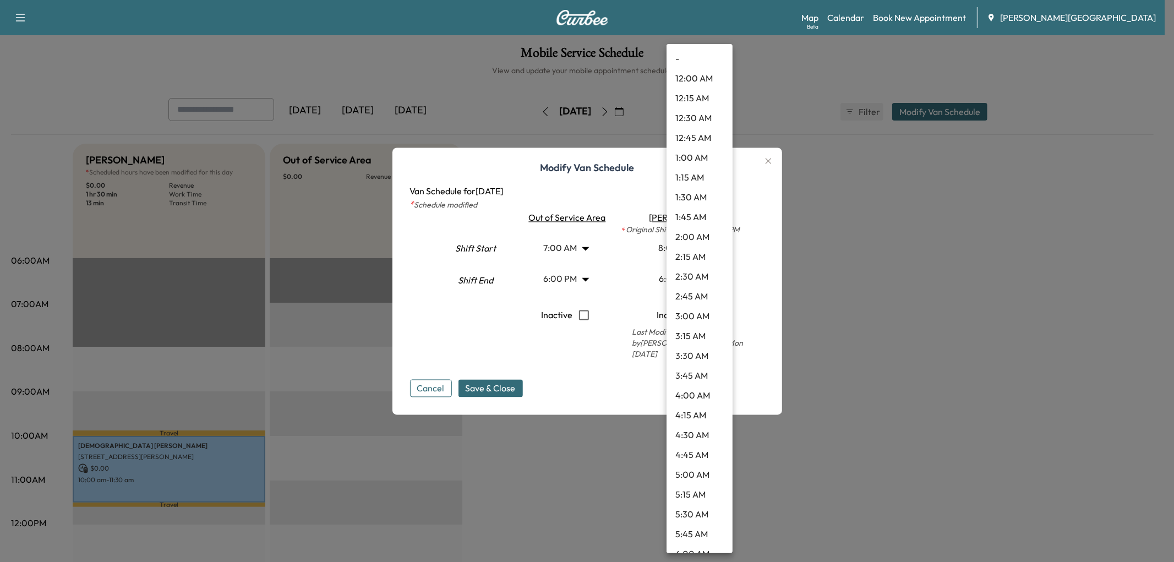
click at [716, 277] on body "Support Log Out Map Beta Calendar Book New Appointment Jessup Auto Plaza Mobile…" at bounding box center [587, 281] width 1174 height 562
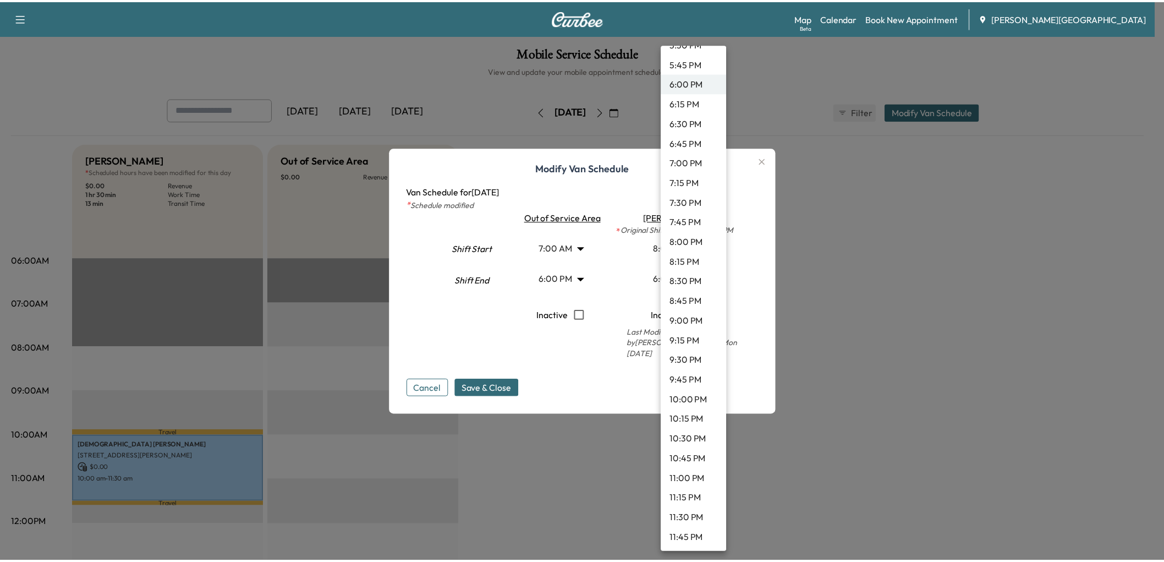
scroll to position [1631, 0]
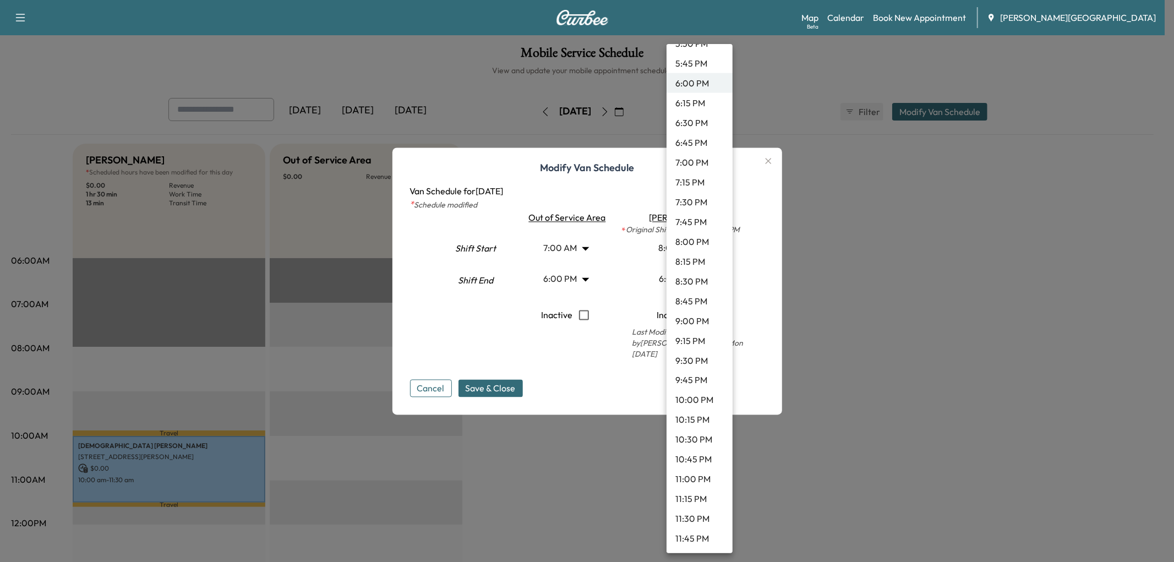
click at [707, 331] on li "9:00 PM" at bounding box center [699, 321] width 66 height 20
type input "**"
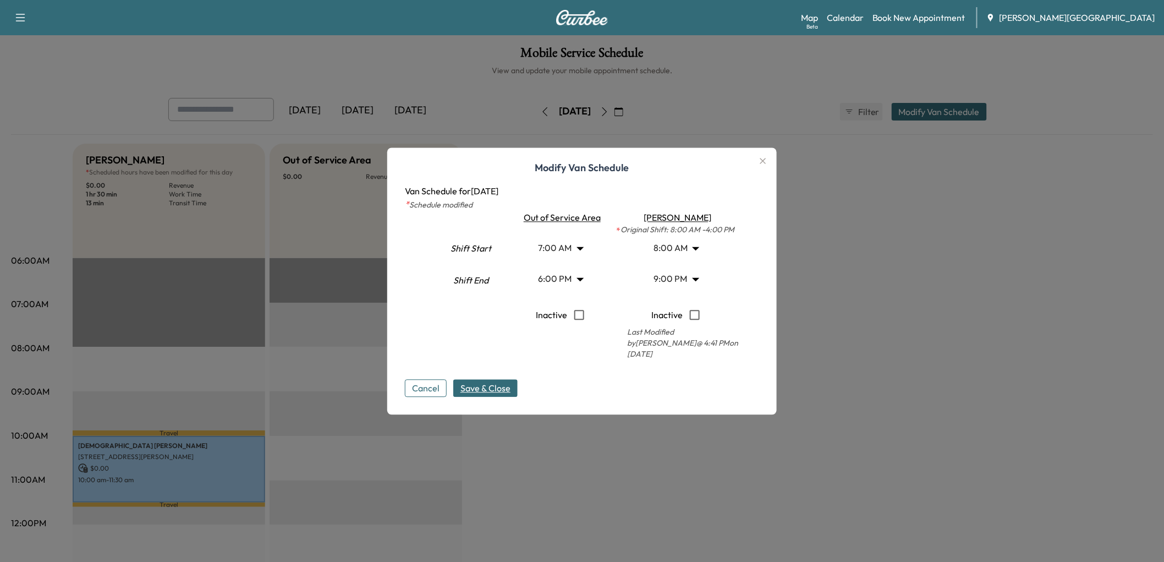
click at [483, 395] on span "Save & Close" at bounding box center [486, 387] width 50 height 13
